Goal: Task Accomplishment & Management: Manage account settings

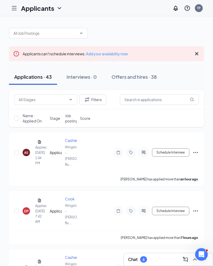
click at [196, 55] on icon "Cross" at bounding box center [196, 53] width 3 height 3
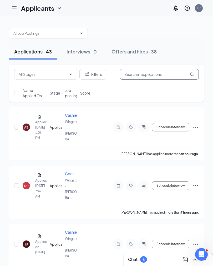
click at [173, 73] on input "text" at bounding box center [159, 74] width 79 height 11
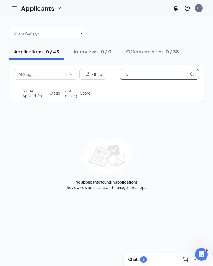
type input "T"
type input "J"
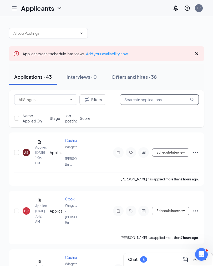
click at [169, 98] on input "text" at bounding box center [159, 99] width 79 height 11
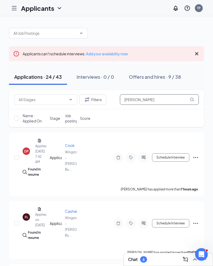
type input "T"
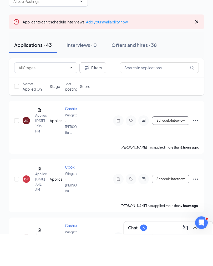
click at [175, 148] on button "Schedule Interview" at bounding box center [170, 152] width 37 height 8
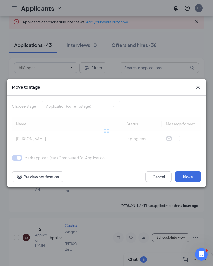
type input "Background Check (next stage)"
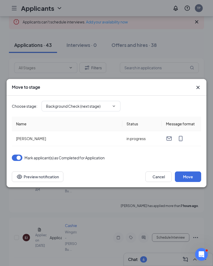
click at [199, 105] on div "Choose stage : Background Check (next stage)" at bounding box center [106, 106] width 189 height 11
click at [199, 91] on icon "Cross" at bounding box center [198, 87] width 6 height 6
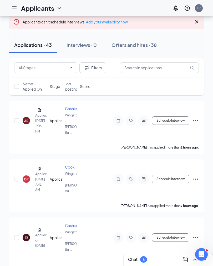
click at [28, 118] on div "AS" at bounding box center [26, 120] width 4 height 4
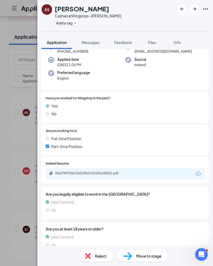
scroll to position [49, 0]
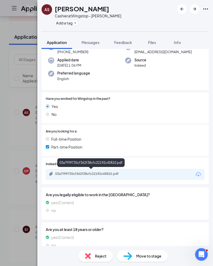
click at [134, 172] on div "03a7f99735cf362f38cfc22192c45810.pdf" at bounding box center [91, 174] width 85 height 4
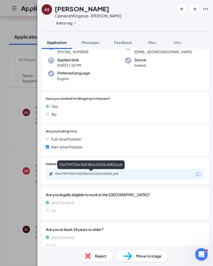
scroll to position [47, 0]
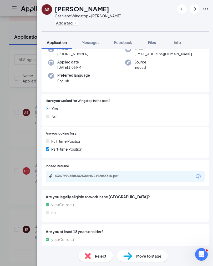
click at [13, 150] on div "AS [PERSON_NAME] at Wingstop - [PERSON_NAME] Add a tag Application Messages Fee…" at bounding box center [106, 133] width 213 height 266
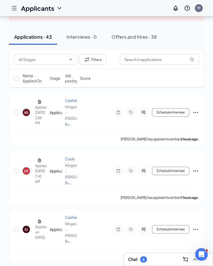
click at [198, 110] on icon "Ellipses" at bounding box center [196, 112] width 6 height 6
click at [116, 158] on div "DP [PERSON_NAME] Applied [DATE] 7:42 AM Application Cook Wingstop - [PERSON_NAM…" at bounding box center [106, 173] width 185 height 35
click at [26, 169] on div "DP" at bounding box center [26, 171] width 4 height 4
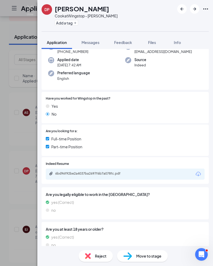
scroll to position [49, 0]
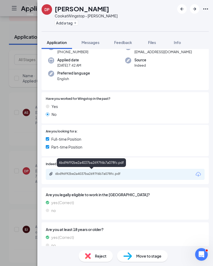
click at [68, 173] on div "6bd96f92be2a4037ba2697f6b7a078fc.pdf" at bounding box center [92, 174] width 74 height 4
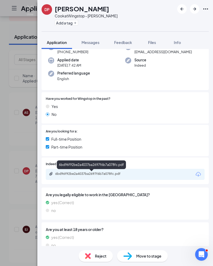
scroll to position [47, 0]
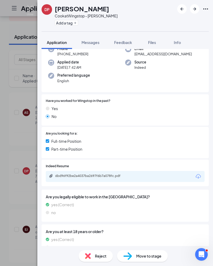
click at [10, 94] on div "DP [PERSON_NAME] at Wingstop - [PERSON_NAME] Burnie Add a tag Application Messa…" at bounding box center [106, 133] width 213 height 266
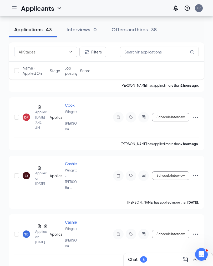
click at [24, 172] on div "EJ" at bounding box center [26, 175] width 7 height 7
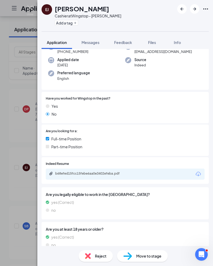
scroll to position [34, 0]
click at [118, 169] on div "b68efed15fcc15febe6aa0e3402efeba.pdf" at bounding box center [125, 174] width 159 height 11
click at [73, 174] on div "b68efed15fcc15febe6aa0e3402efeba.pdf" at bounding box center [91, 174] width 85 height 5
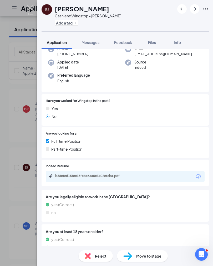
click at [8, 95] on div "EJ [PERSON_NAME] Cashier at Wingstop - [PERSON_NAME] Add a tag Application Mess…" at bounding box center [106, 133] width 213 height 266
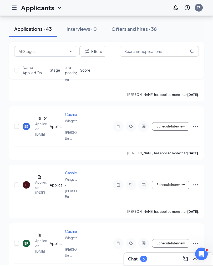
scroll to position [201, 0]
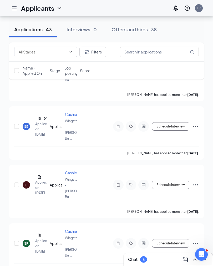
click at [22, 194] on div "SR [PERSON_NAME] Applied on [DATE] Application Cashier Wingstop - [PERSON_NAME]…" at bounding box center [106, 245] width 185 height 35
click at [24, 194] on div "SR [PERSON_NAME] Applied on [DATE]" at bounding box center [35, 243] width 24 height 22
click at [23, 194] on div "SR [PERSON_NAME] Applied on [DATE]" at bounding box center [35, 243] width 24 height 22
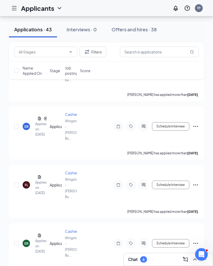
click at [21, 194] on div "SR [PERSON_NAME] Applied on [DATE] Application Cashier Wingstop - [PERSON_NAME]…" at bounding box center [106, 245] width 185 height 35
click at [66, 194] on div "SR [PERSON_NAME] Applied on [DATE] Application Cashier Wingstop - [PERSON_NAME]…" at bounding box center [106, 245] width 185 height 35
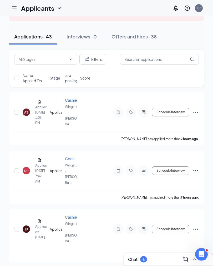
scroll to position [0, 0]
